Goal: Task Accomplishment & Management: Manage account settings

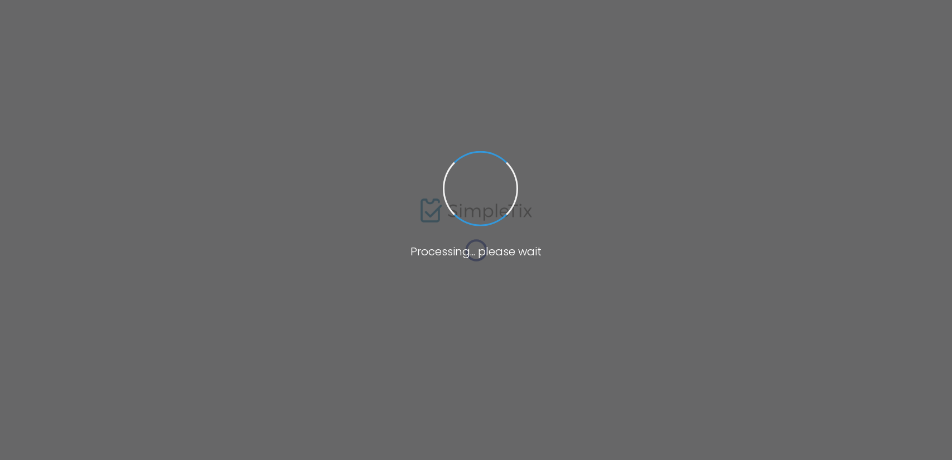
type input "[URL][DOMAIN_NAME][DATE]"
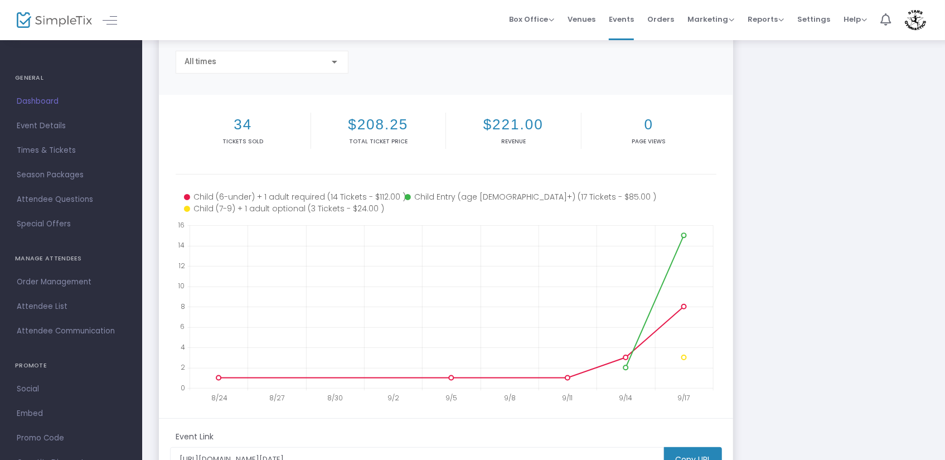
scroll to position [81, 0]
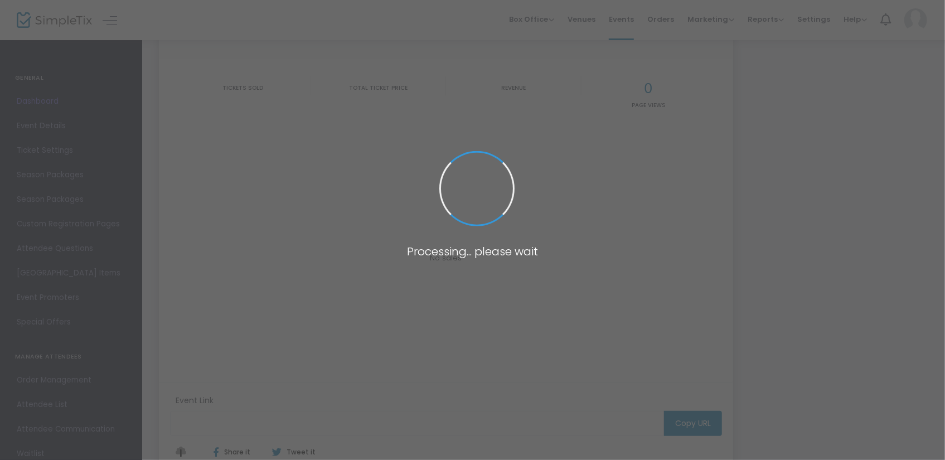
type input "[URL][DOMAIN_NAME][DATE]"
